Goal: Task Accomplishment & Management: Use online tool/utility

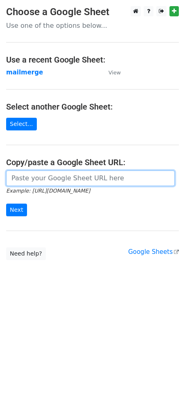
drag, startPoint x: 64, startPoint y: 181, endPoint x: 39, endPoint y: 176, distance: 25.9
click at [39, 176] on input "url" at bounding box center [90, 178] width 168 height 16
paste input "[URL][DOMAIN_NAME]"
type input "[URL][DOMAIN_NAME]"
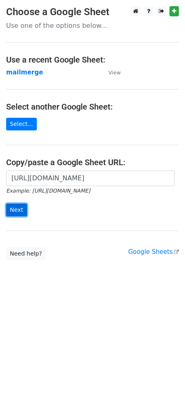
scroll to position [0, 0]
click at [15, 213] on input "Next" at bounding box center [16, 210] width 21 height 13
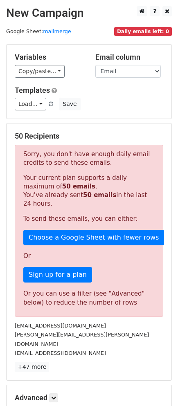
scroll to position [89, 0]
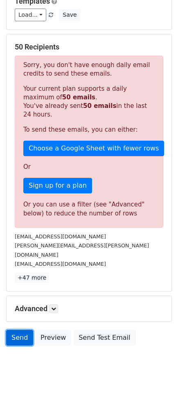
click at [21, 330] on link "Send" at bounding box center [19, 338] width 27 height 16
